Goal: Task Accomplishment & Management: Use online tool/utility

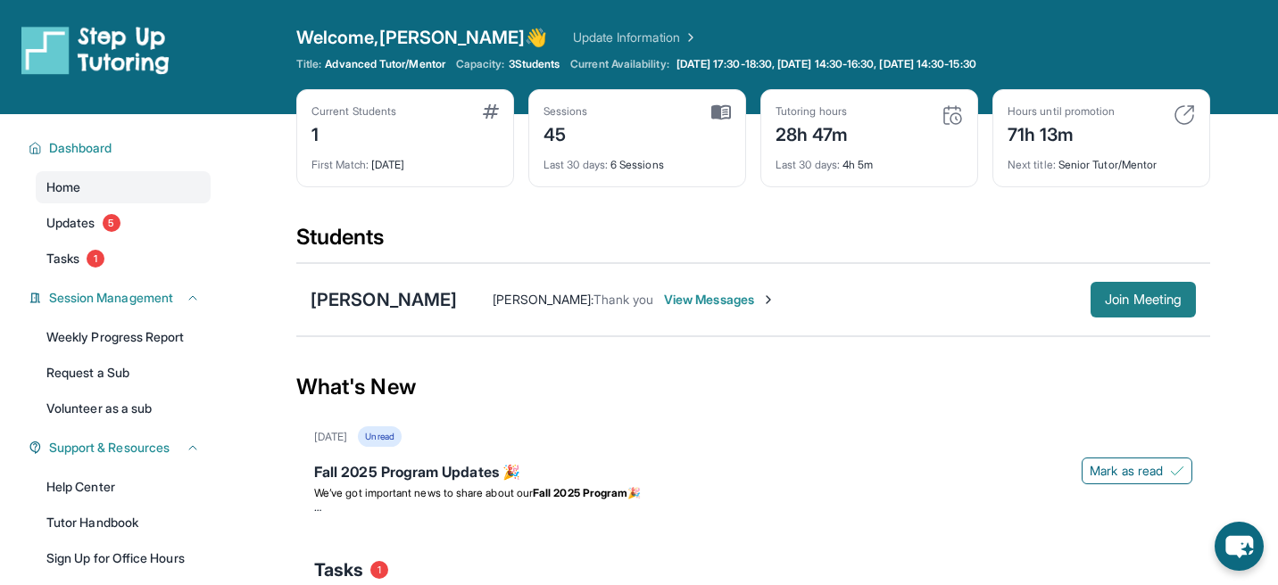
click at [1096, 302] on button "Join Meeting" at bounding box center [1142, 300] width 105 height 36
click at [1110, 289] on button "Join Meeting" at bounding box center [1142, 300] width 105 height 36
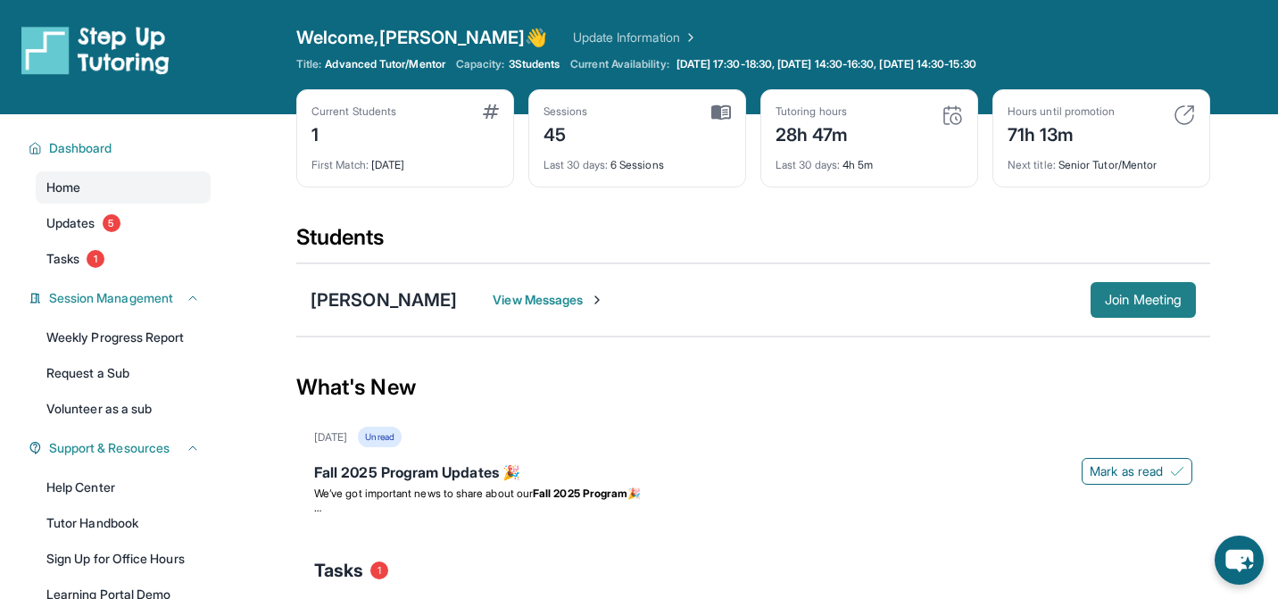
click at [1140, 295] on span "Join Meeting" at bounding box center [1143, 299] width 77 height 11
click at [568, 299] on span "View Messages" at bounding box center [549, 300] width 112 height 18
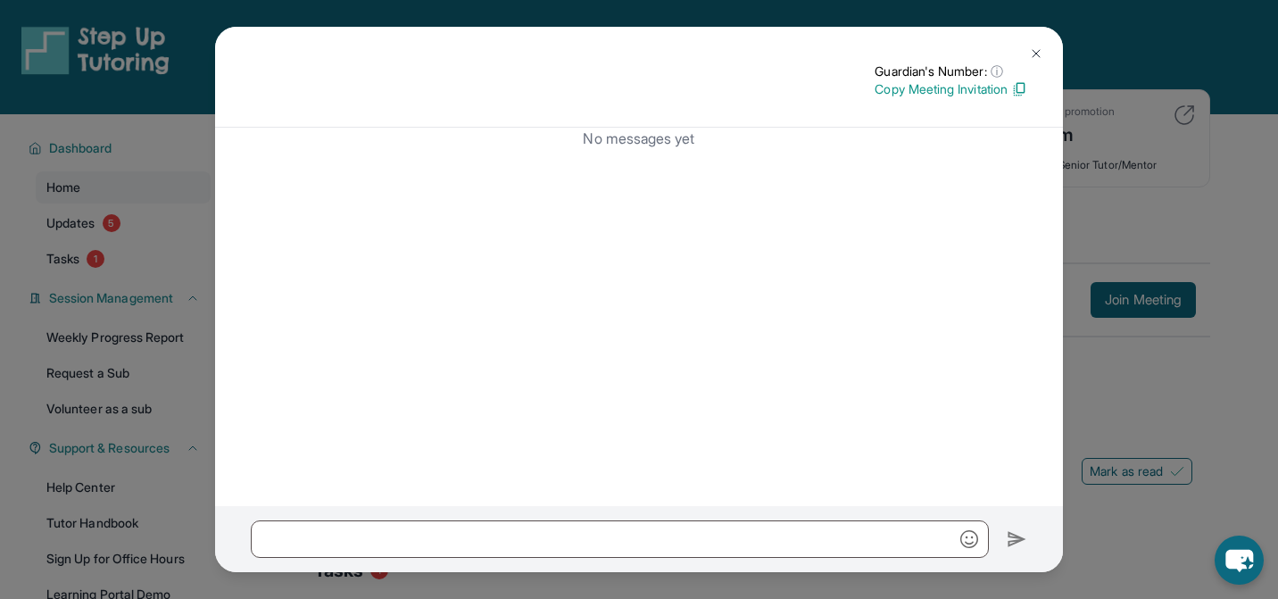
click at [1033, 54] on img at bounding box center [1036, 53] width 14 height 14
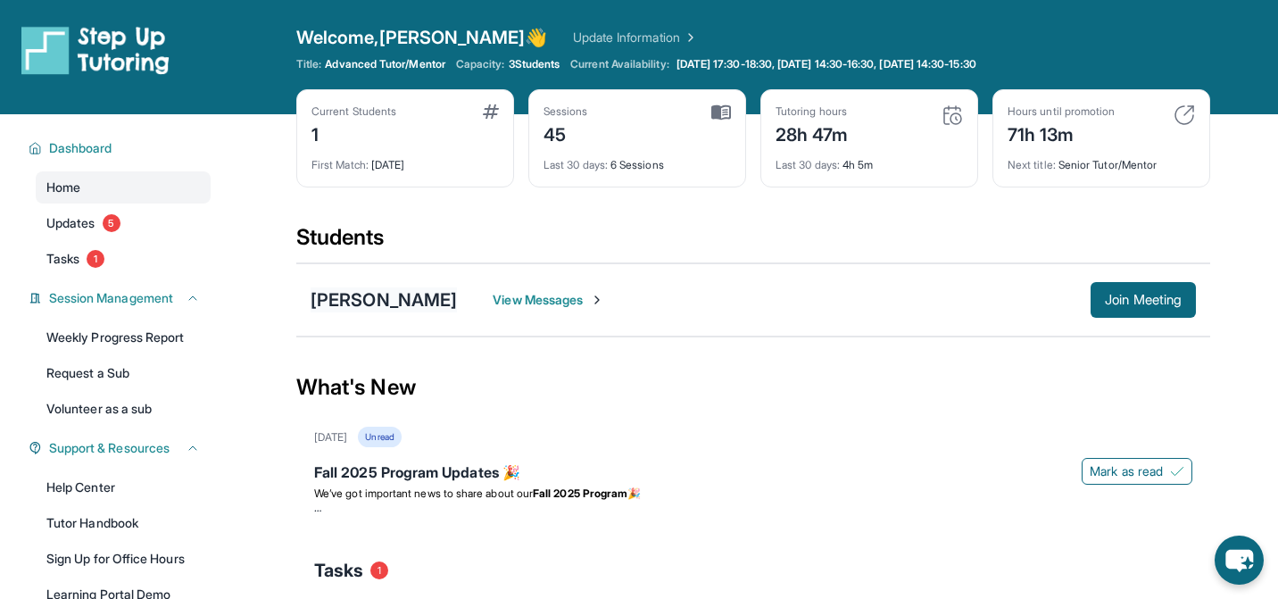
click at [402, 296] on div "[PERSON_NAME]" at bounding box center [384, 299] width 146 height 25
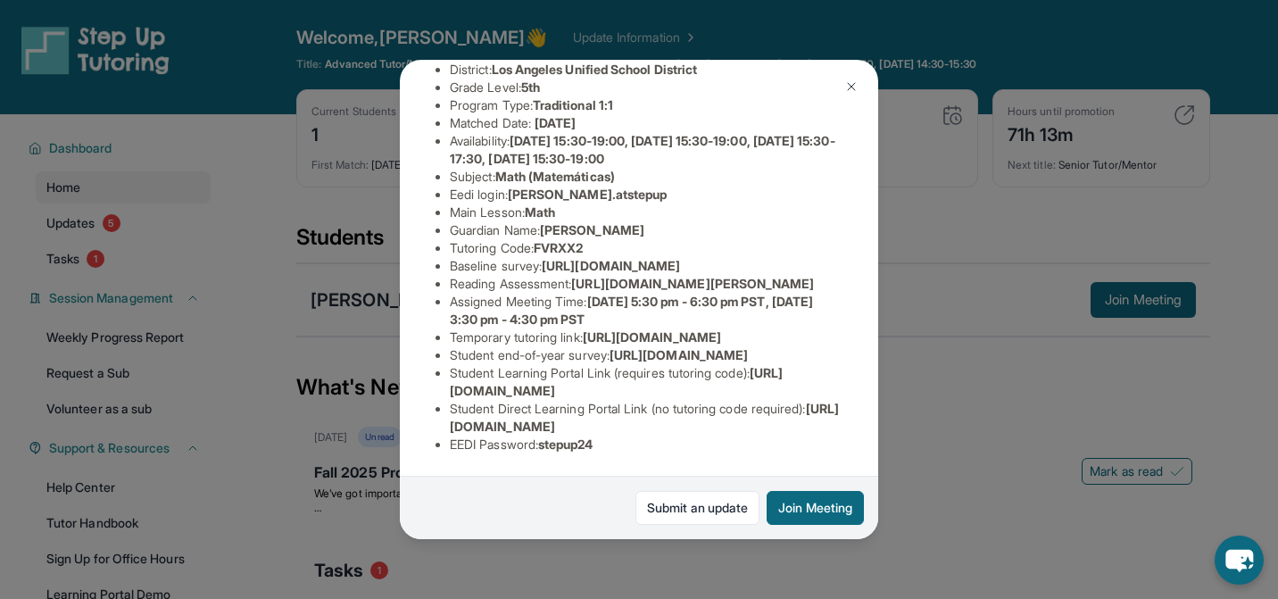
scroll to position [378, 0]
drag, startPoint x: 619, startPoint y: 261, endPoint x: 438, endPoint y: 241, distance: 182.2
click at [438, 241] on ul "Preferred Language of Guardian: English District: Los Angeles Unified School Di…" at bounding box center [638, 248] width 407 height 410
copy span "https://www.thelessonspace.com/space/66b30853-2275-468b-95b6-4555121d214f/"
click at [816, 501] on button "Join Meeting" at bounding box center [814, 508] width 97 height 34
